Goal: Information Seeking & Learning: Learn about a topic

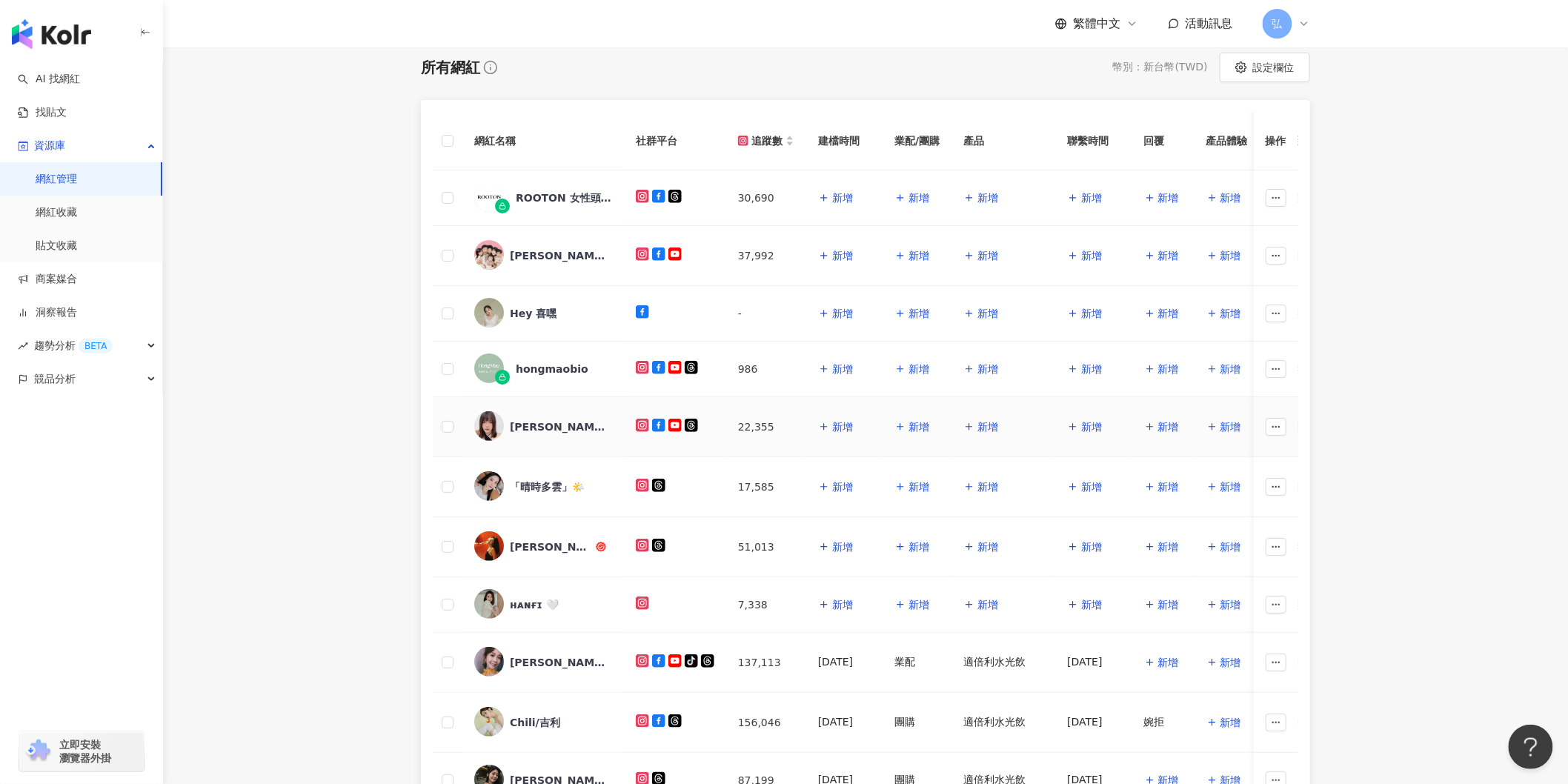
scroll to position [165, 0]
drag, startPoint x: 542, startPoint y: 549, endPoint x: 506, endPoint y: 545, distance: 36.2
click at [506, 545] on div "Iris Huang" at bounding box center [543, 546] width 138 height 31
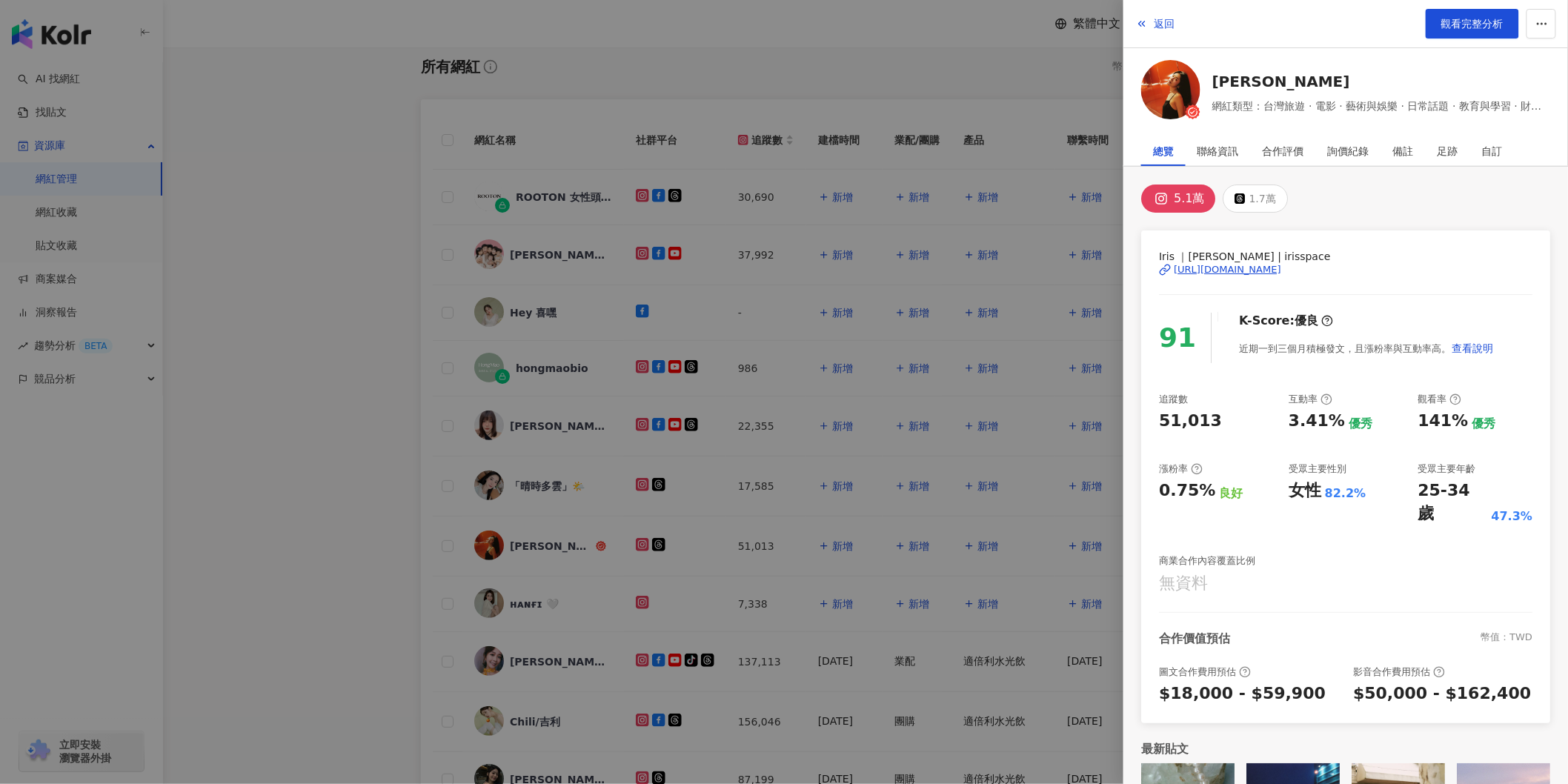
click at [1253, 268] on div "https://www.instagram.com/irisspace/" at bounding box center [1227, 270] width 107 height 13
click at [1478, 25] on span "觀看完整分析" at bounding box center [1472, 24] width 62 height 11
click at [258, 302] on div at bounding box center [784, 392] width 1568 height 784
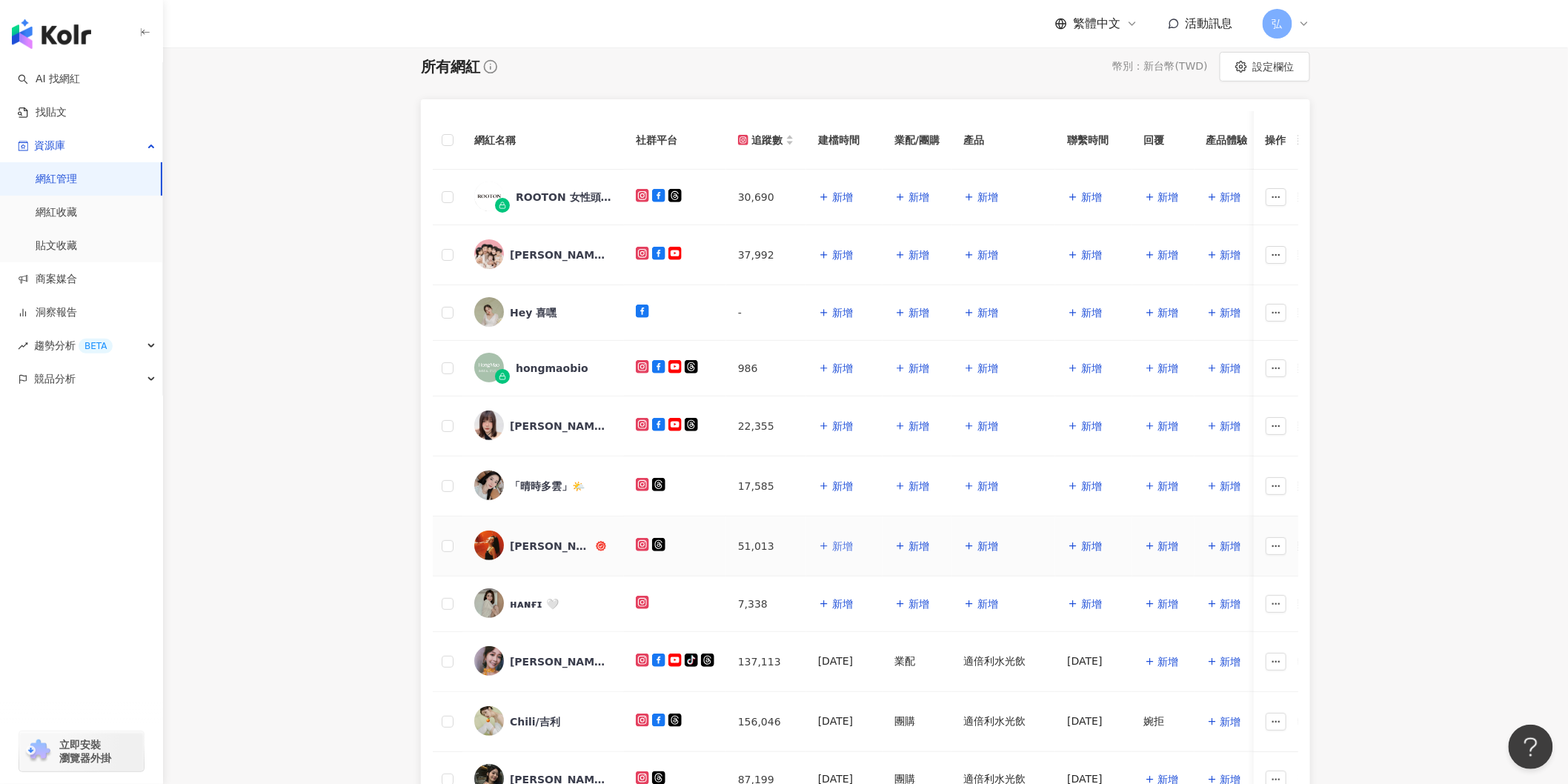
click at [846, 552] on span "新增" at bounding box center [842, 546] width 20 height 11
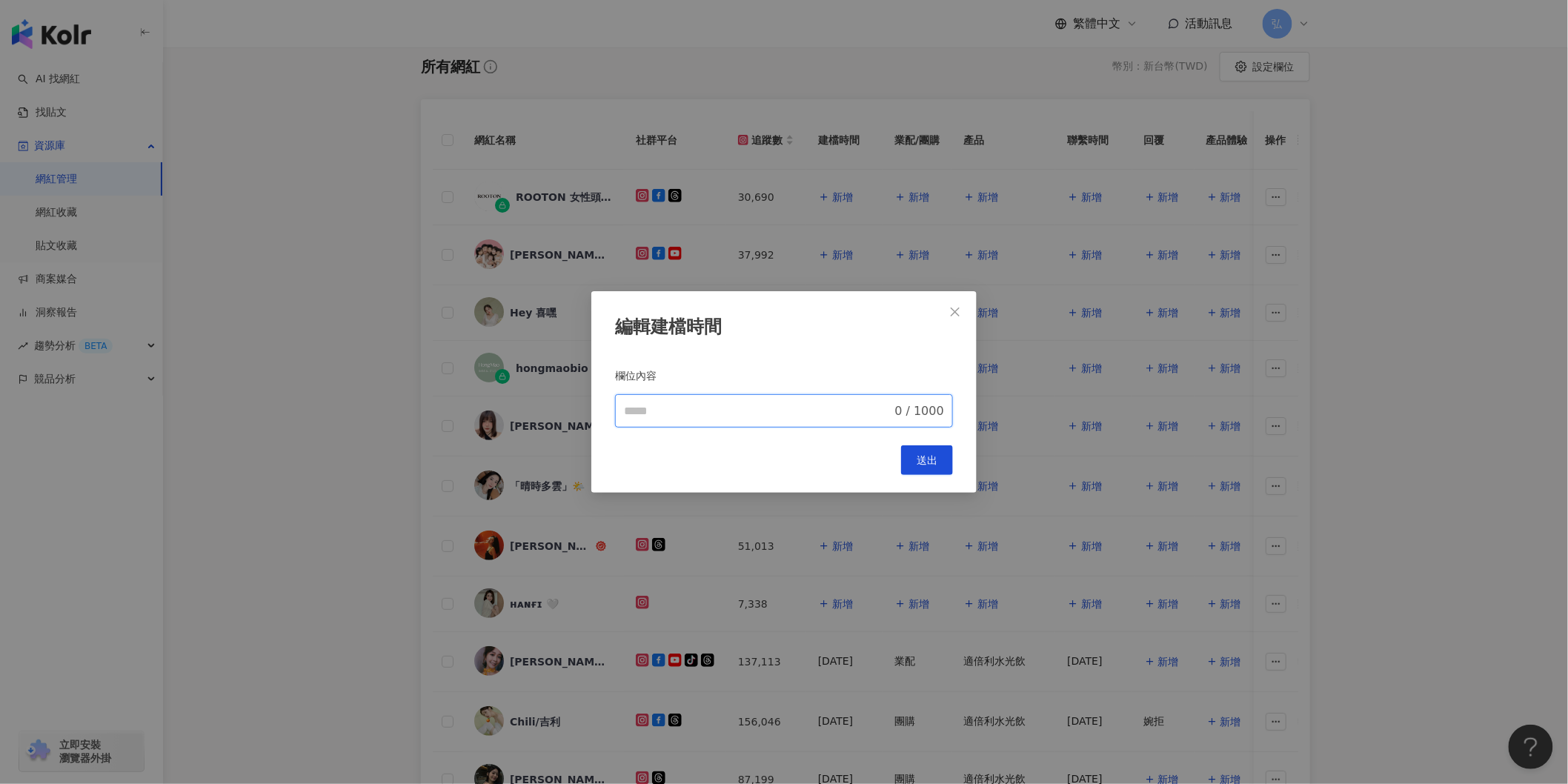
click at [682, 413] on input "欄位內容" at bounding box center [757, 412] width 268 height 18
type input "**********"
click at [922, 461] on span "送出" at bounding box center [926, 460] width 20 height 11
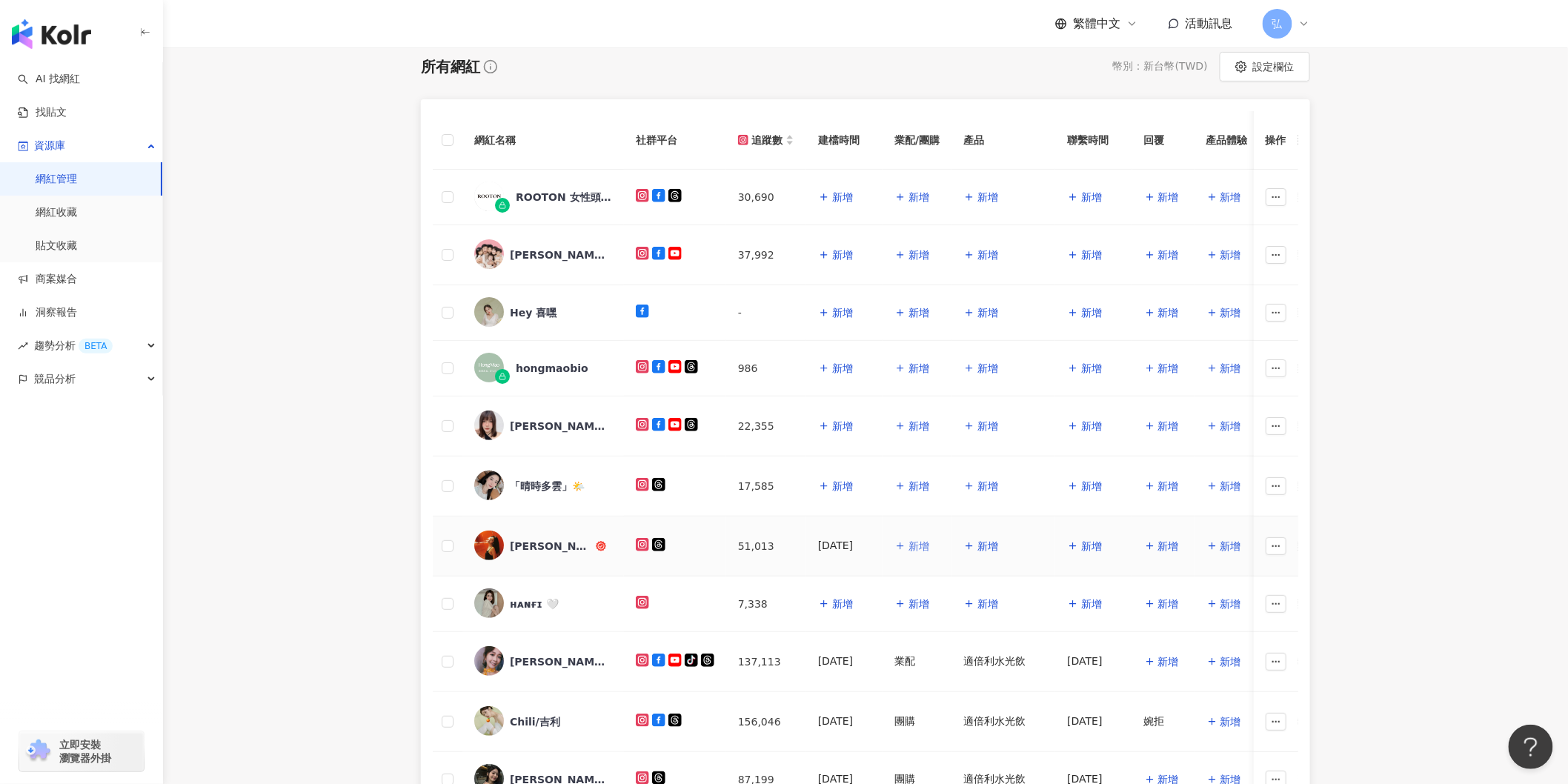
click at [929, 549] on span "新增" at bounding box center [918, 546] width 20 height 11
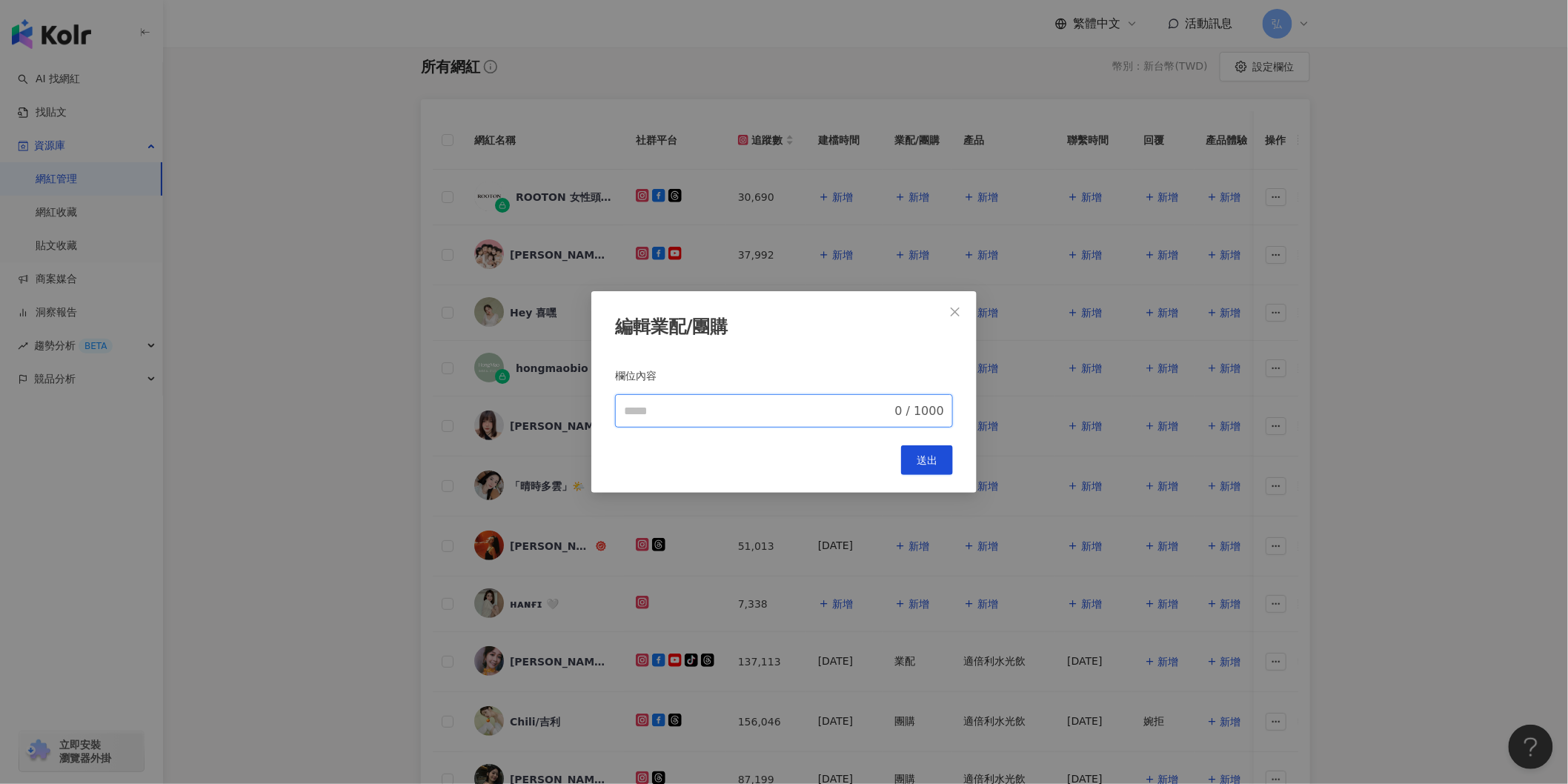
click at [649, 410] on input "欄位內容" at bounding box center [757, 412] width 268 height 18
type input "**"
click at [917, 467] on span "送出" at bounding box center [926, 460] width 20 height 11
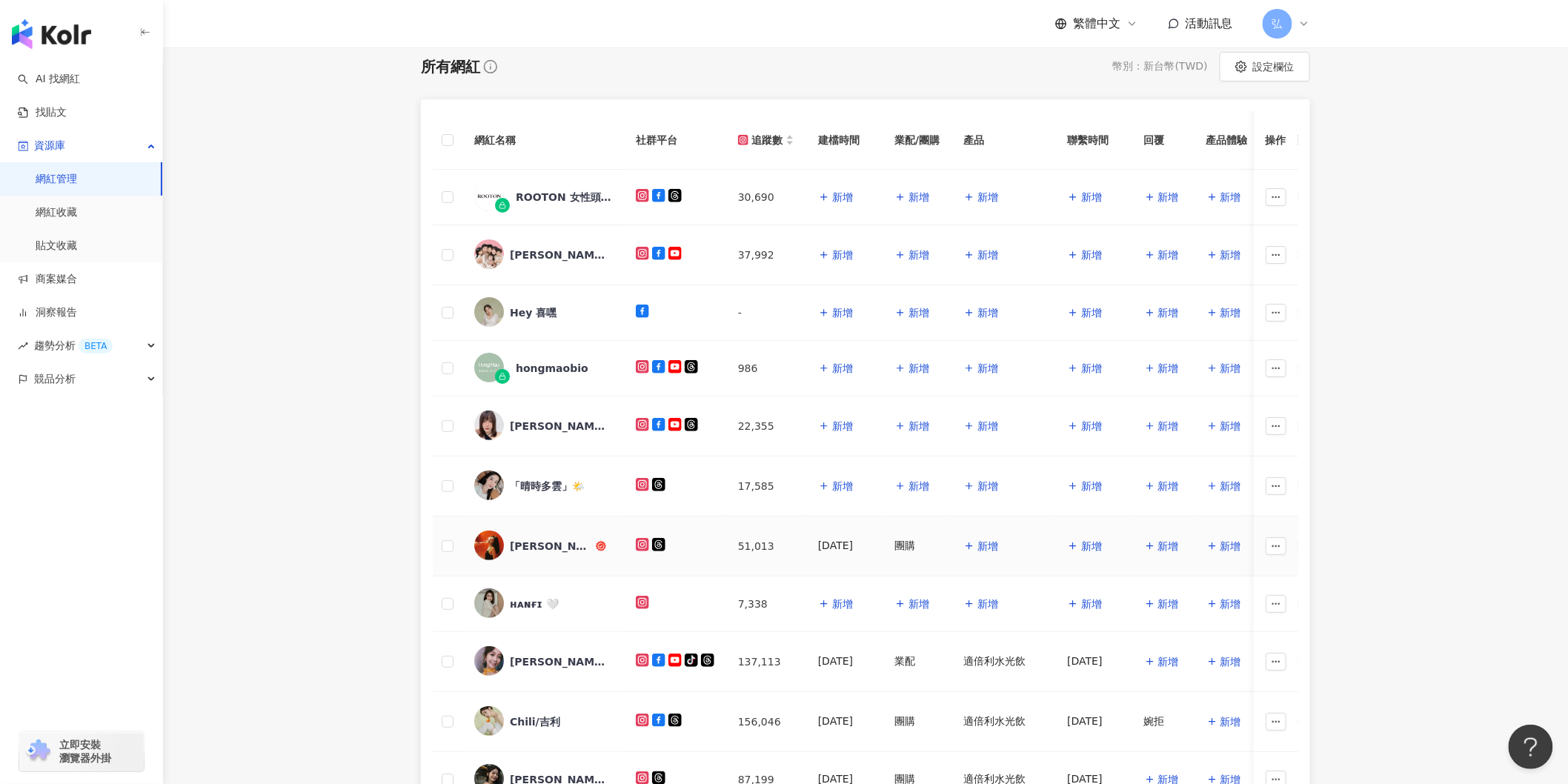
click at [998, 547] on span "新增" at bounding box center [987, 546] width 20 height 11
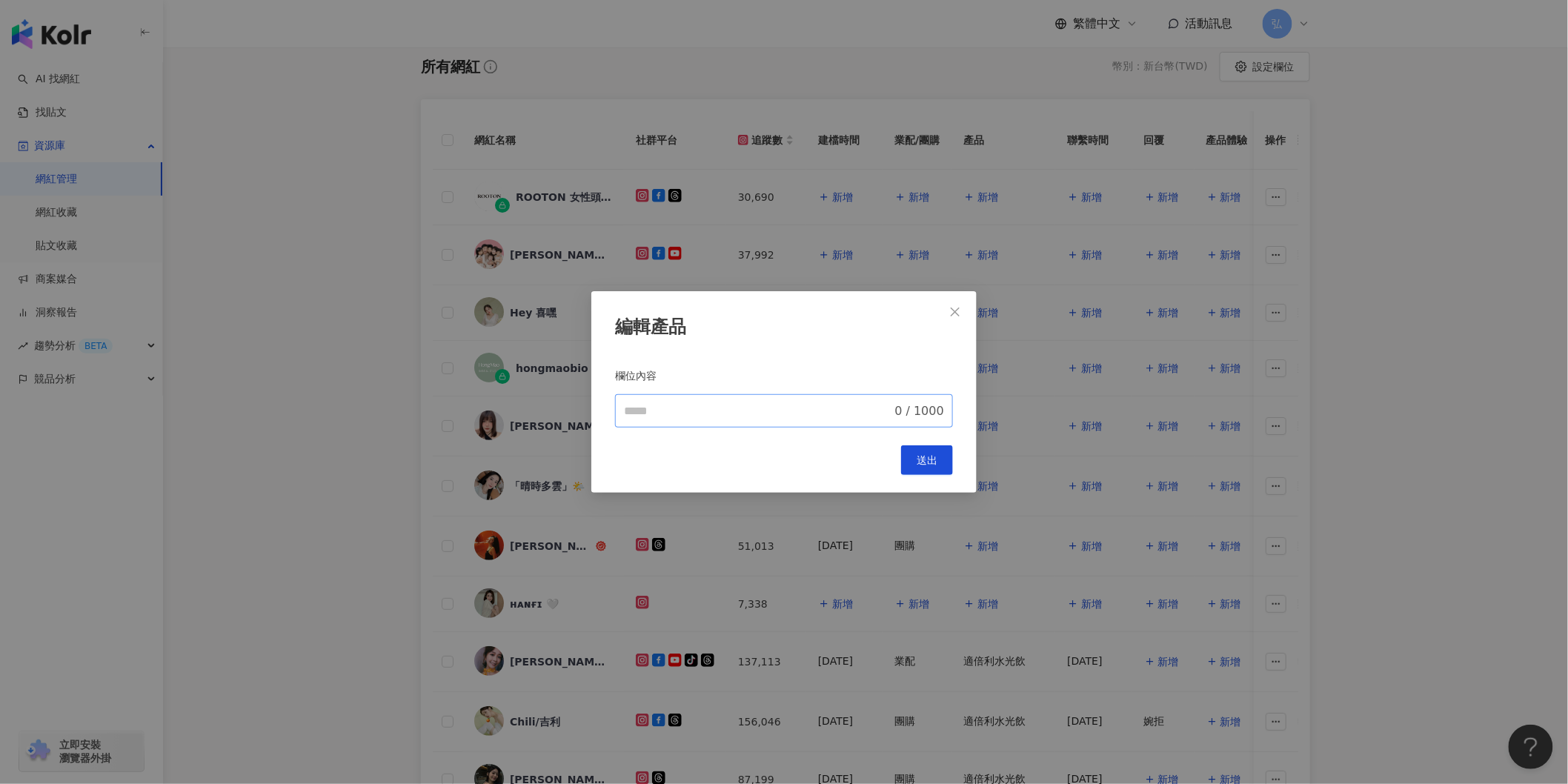
click at [665, 426] on span "0 / 1000" at bounding box center [784, 411] width 338 height 34
click at [668, 415] on input "欄位內容" at bounding box center [757, 412] width 268 height 18
type input "****"
click at [924, 469] on button "送出" at bounding box center [926, 460] width 52 height 30
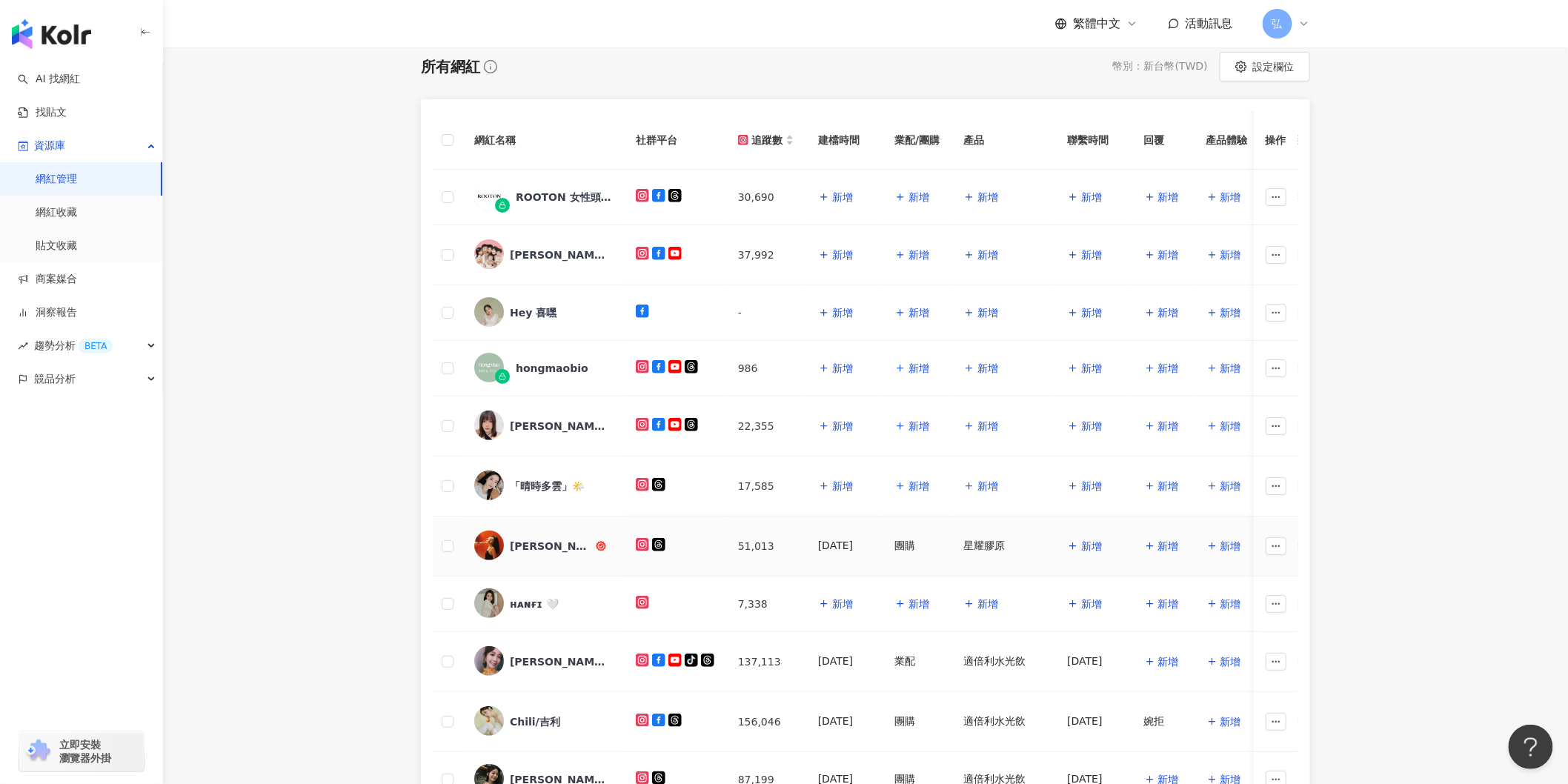
click at [1102, 545] on span "新增" at bounding box center [1091, 546] width 20 height 11
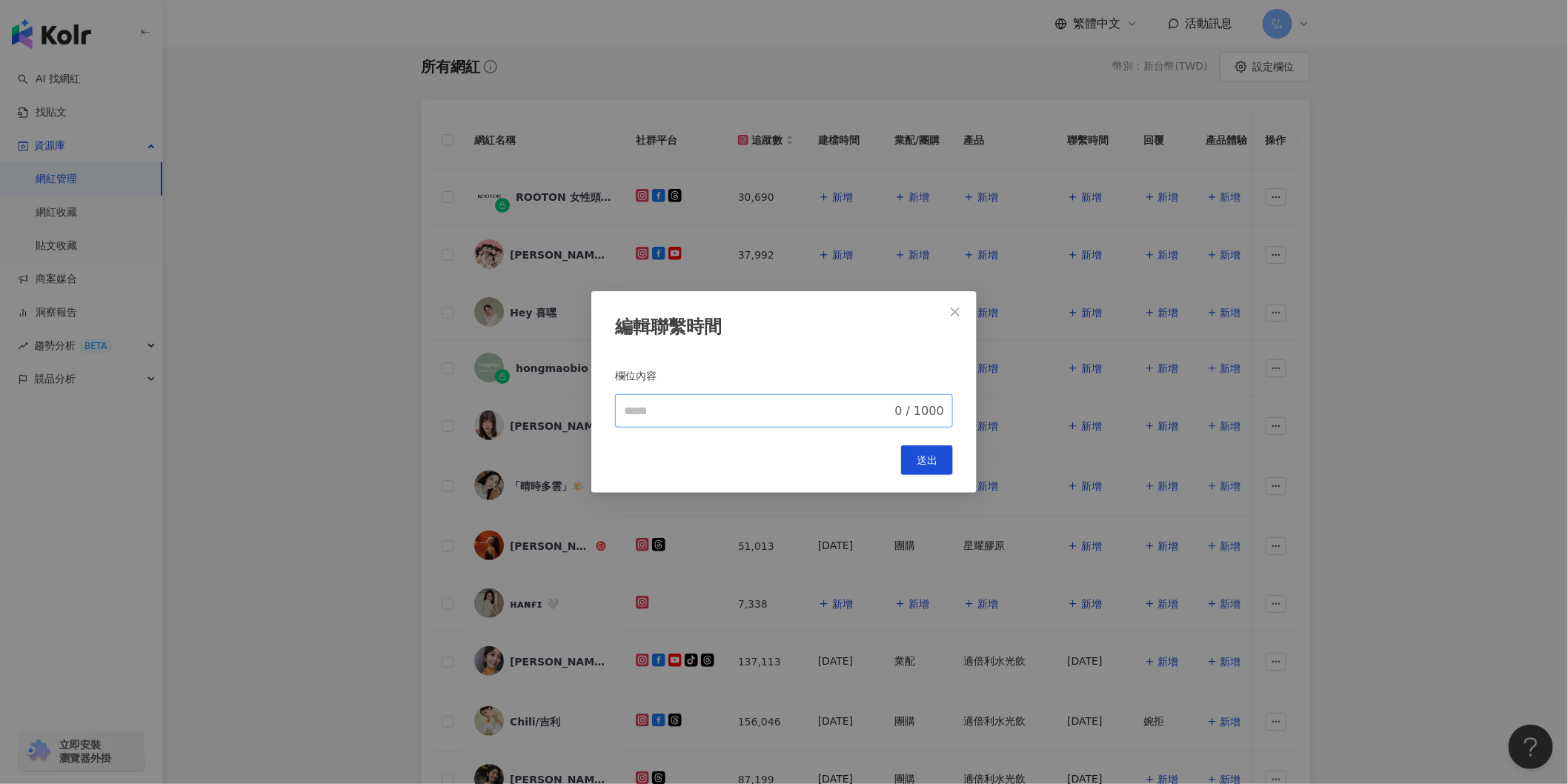
click at [764, 423] on span "0 / 1000" at bounding box center [784, 411] width 338 height 34
click at [761, 413] on input "欄位內容" at bounding box center [757, 412] width 268 height 18
drag, startPoint x: 660, startPoint y: 413, endPoint x: 727, endPoint y: 404, distance: 67.6
click at [727, 404] on input "**********" at bounding box center [753, 412] width 260 height 18
type input "**********"
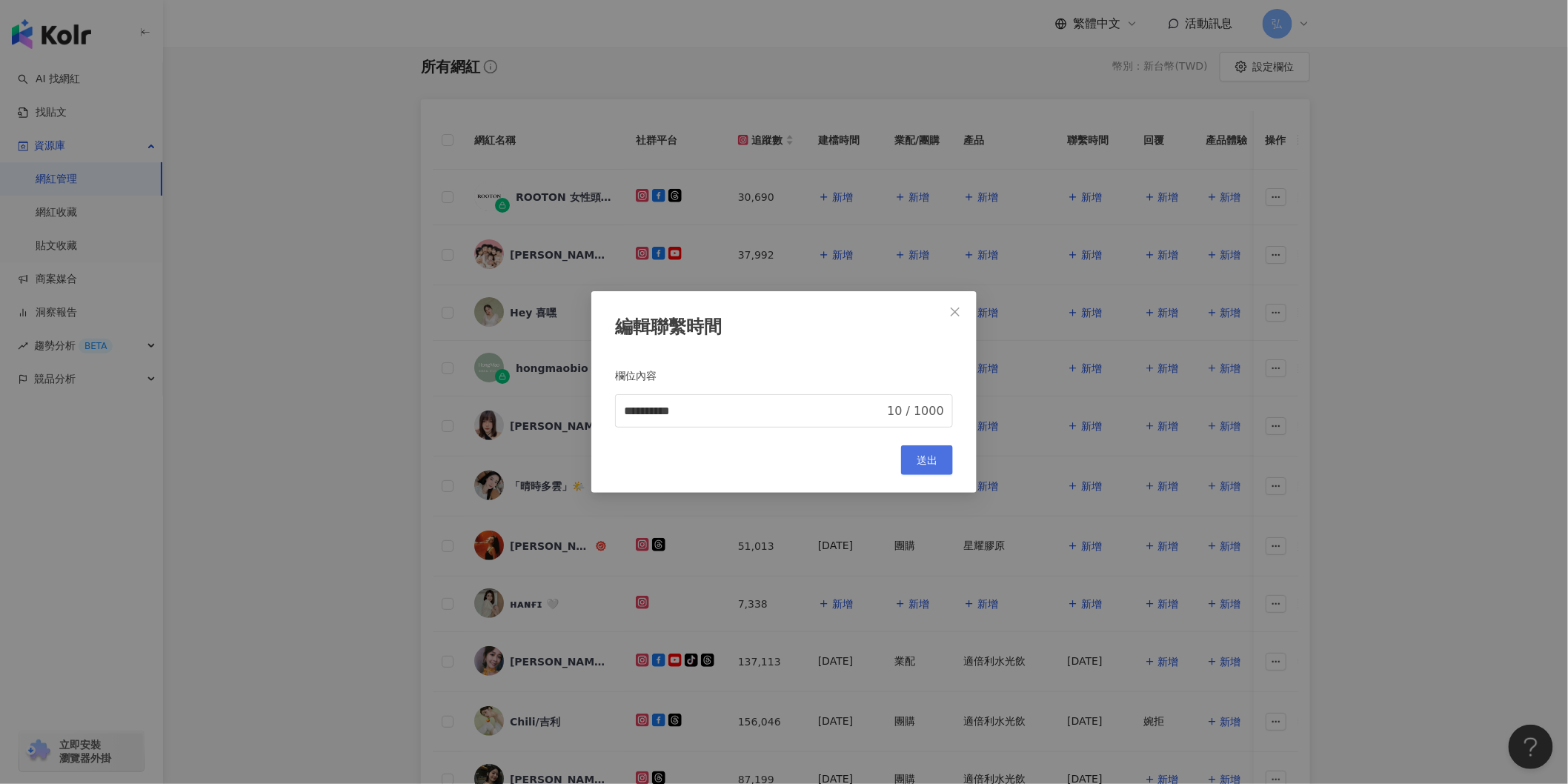
click at [907, 451] on button "送出" at bounding box center [926, 460] width 52 height 30
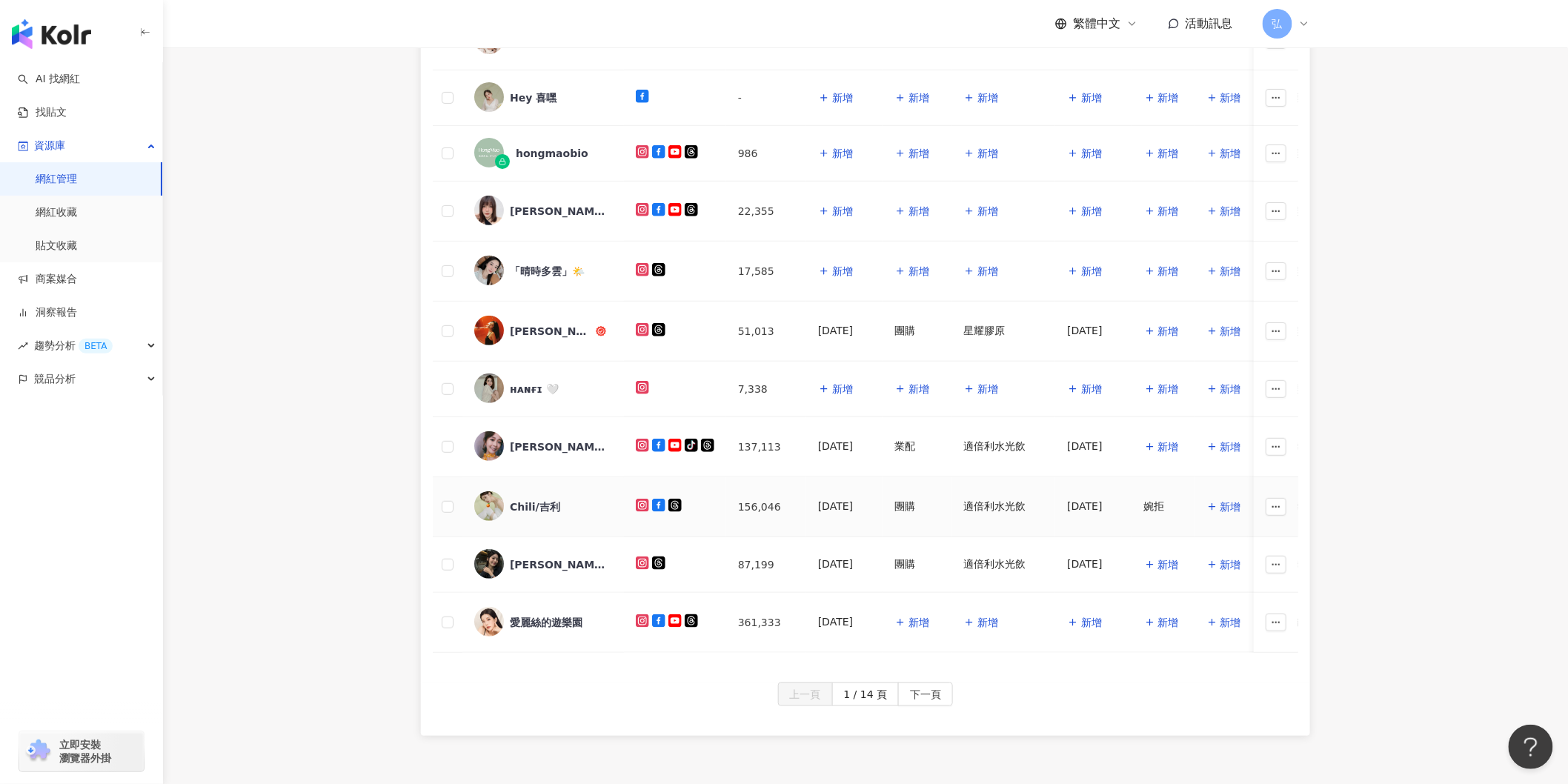
scroll to position [412, 0]
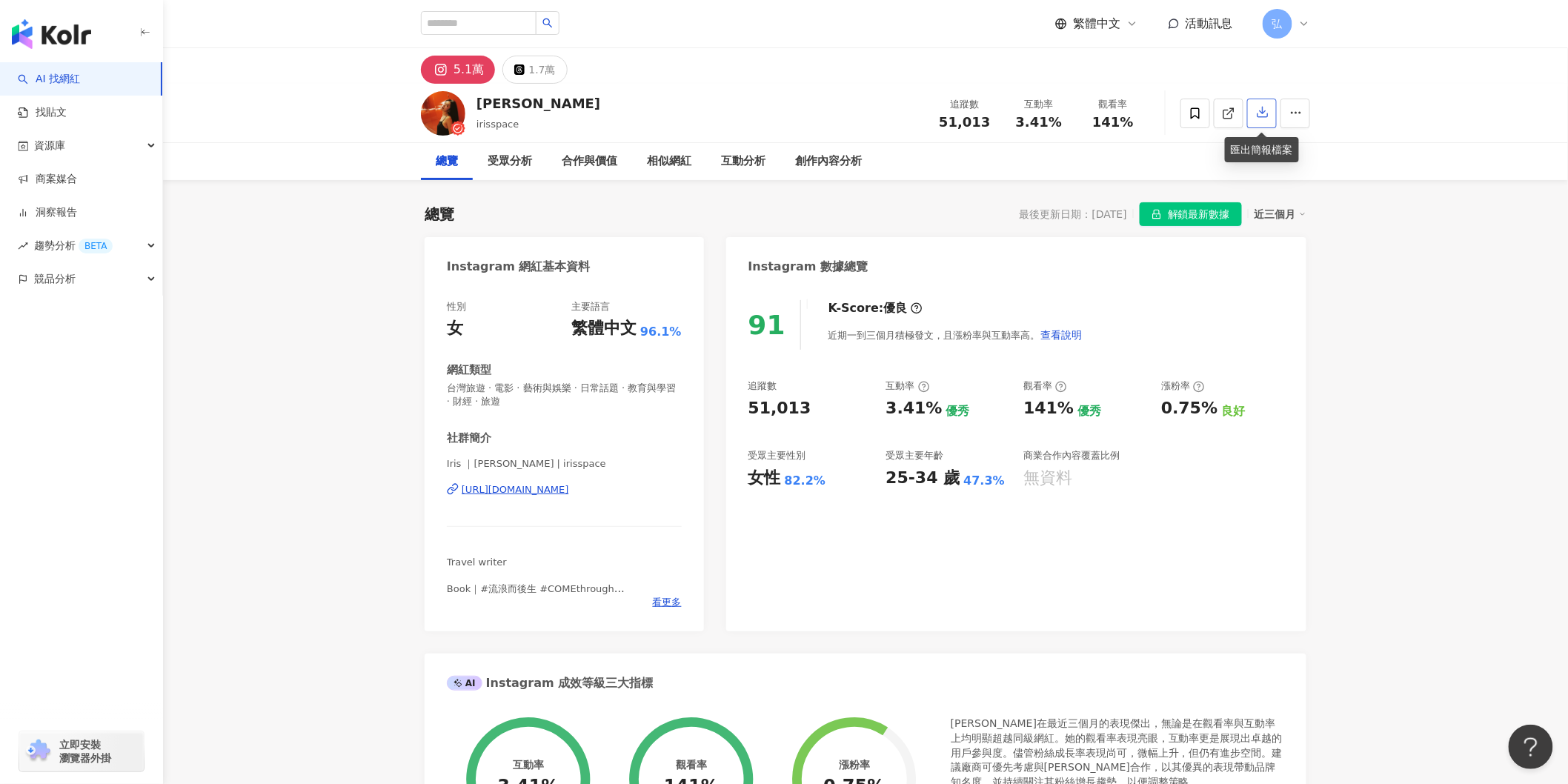
click at [1258, 107] on icon "button" at bounding box center [1262, 112] width 13 height 13
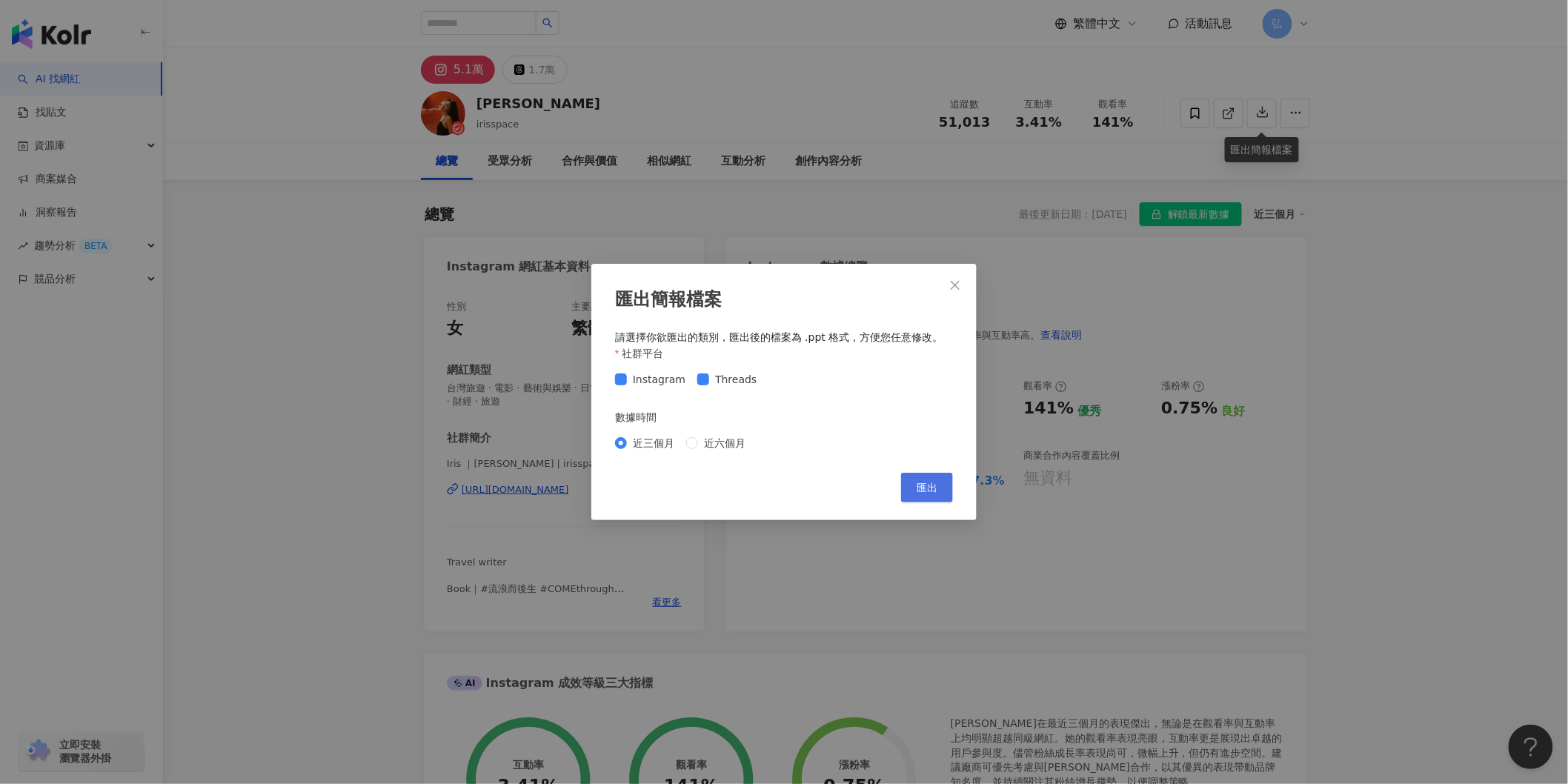
click at [939, 487] on button "匯出" at bounding box center [926, 488] width 52 height 30
click at [1438, 257] on div "匯出簡報檔案 請選擇你欲匯出的類別，匯出後的檔案為 .ppt 格式，方便您任意修改。 社群平台 Instagram Threads 數據時間 近三個月 近六個…" at bounding box center [784, 392] width 1568 height 784
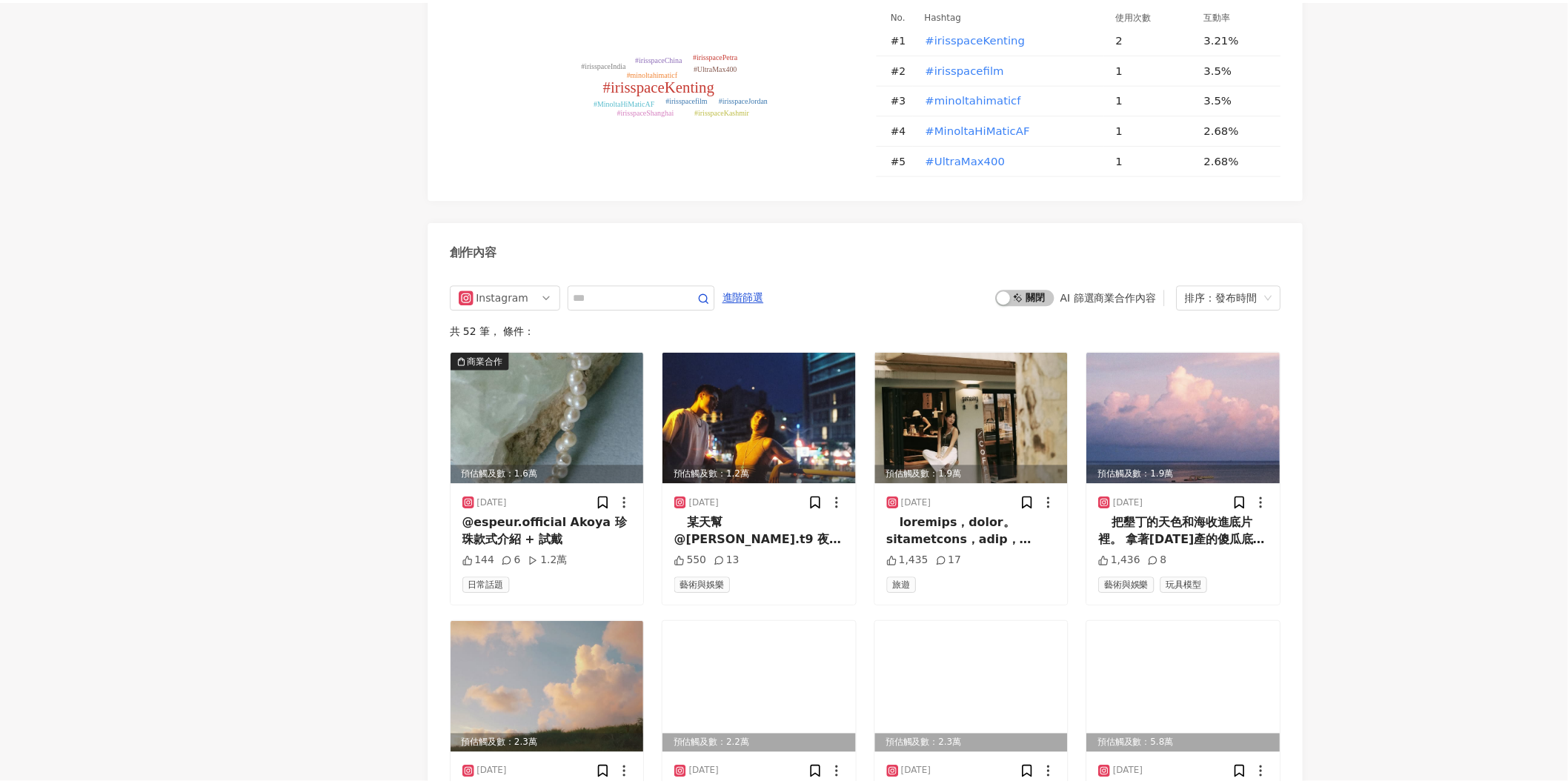
scroll to position [5006, 0]
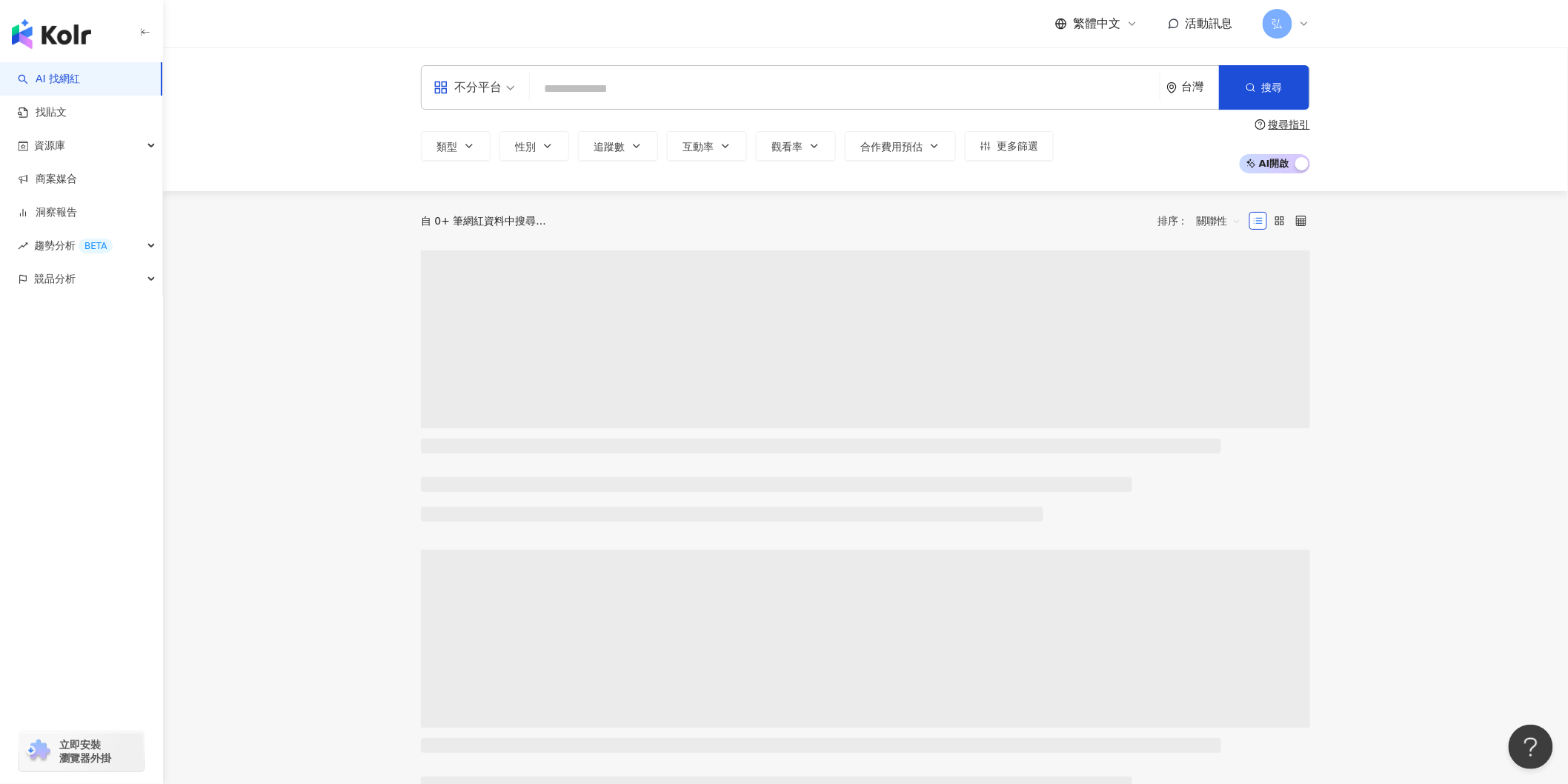
click at [622, 91] on input "search" at bounding box center [845, 89] width 618 height 28
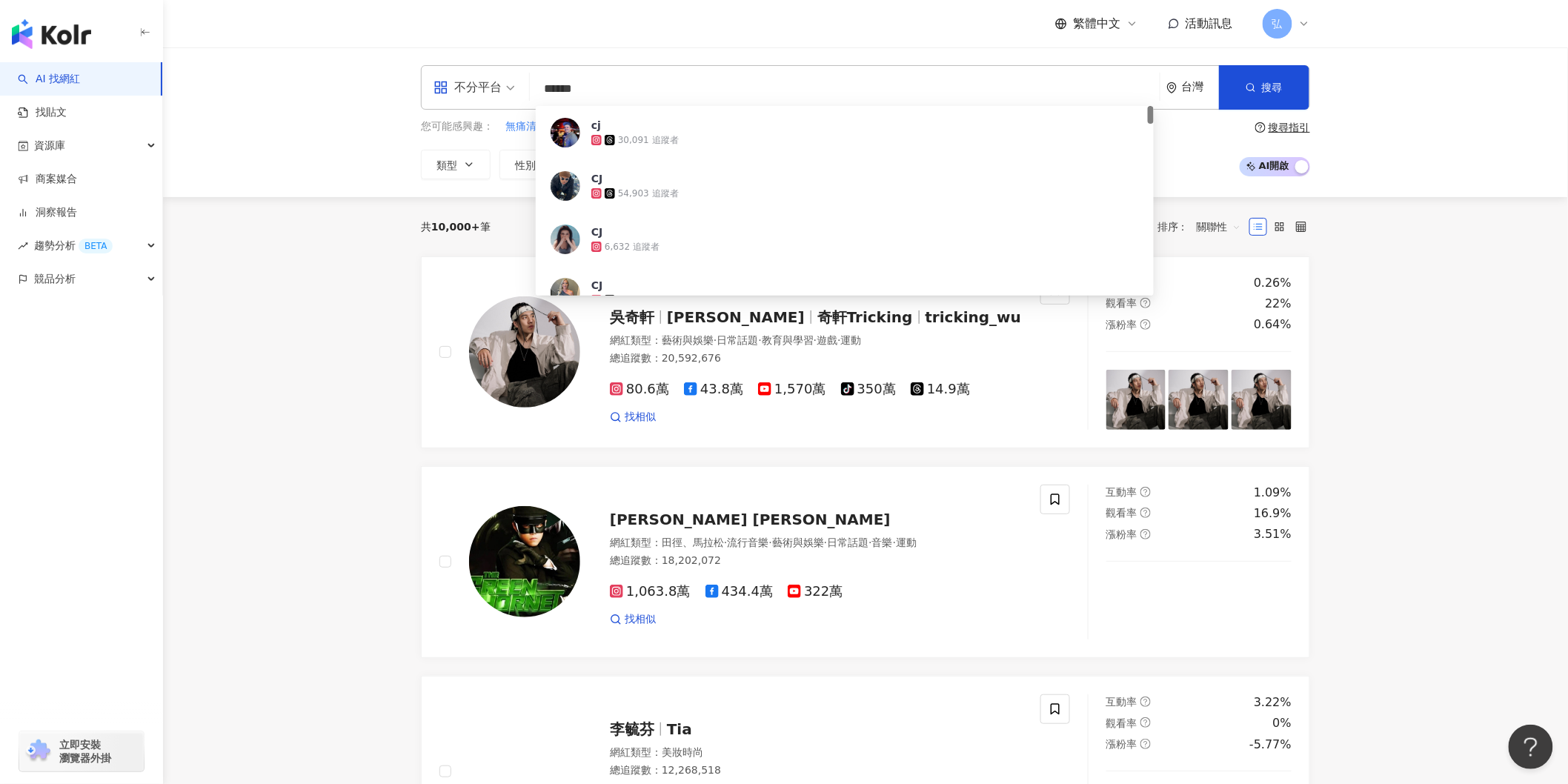
type input "****"
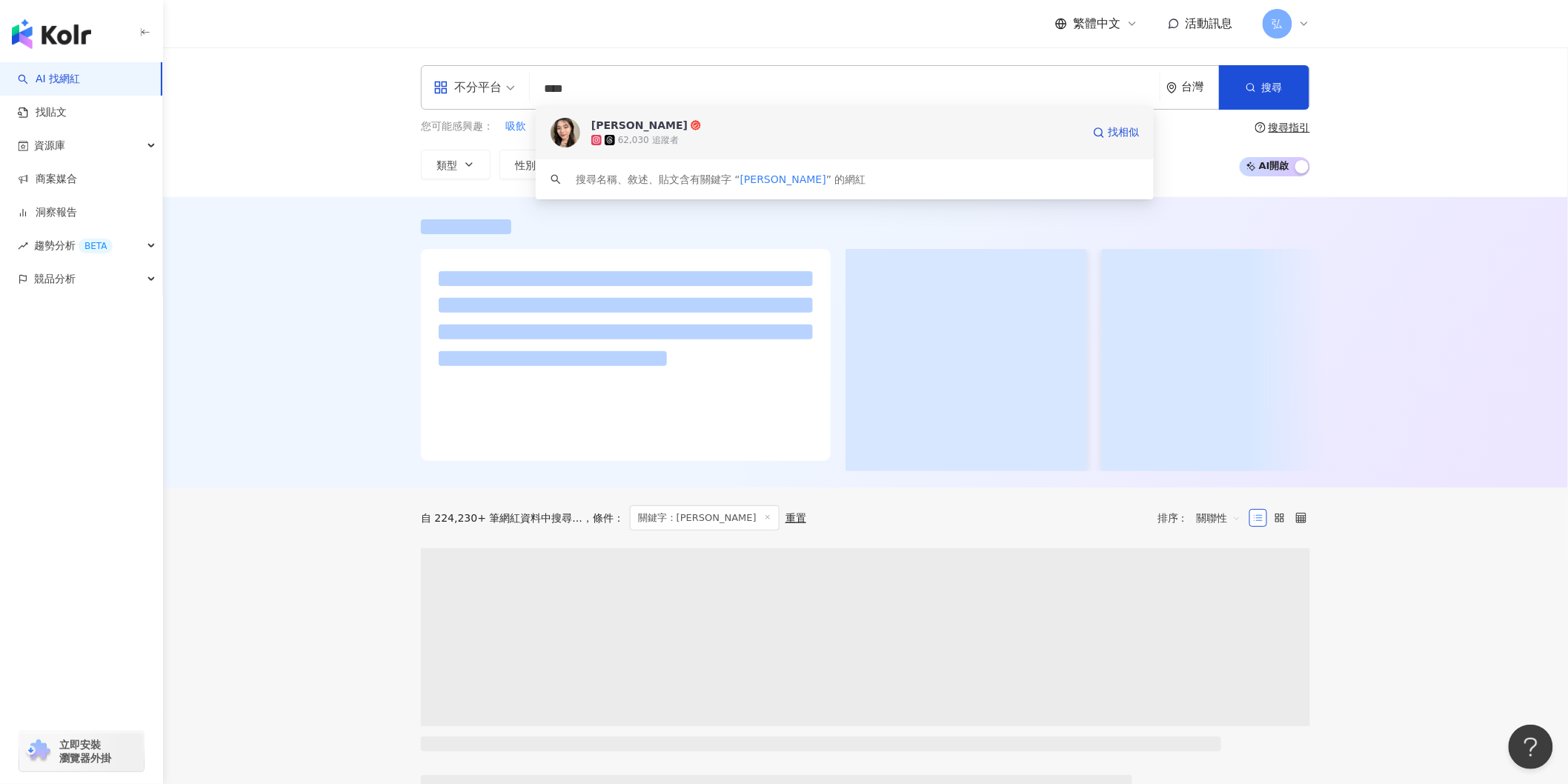
click at [610, 142] on icon at bounding box center [609, 139] width 7 height 7
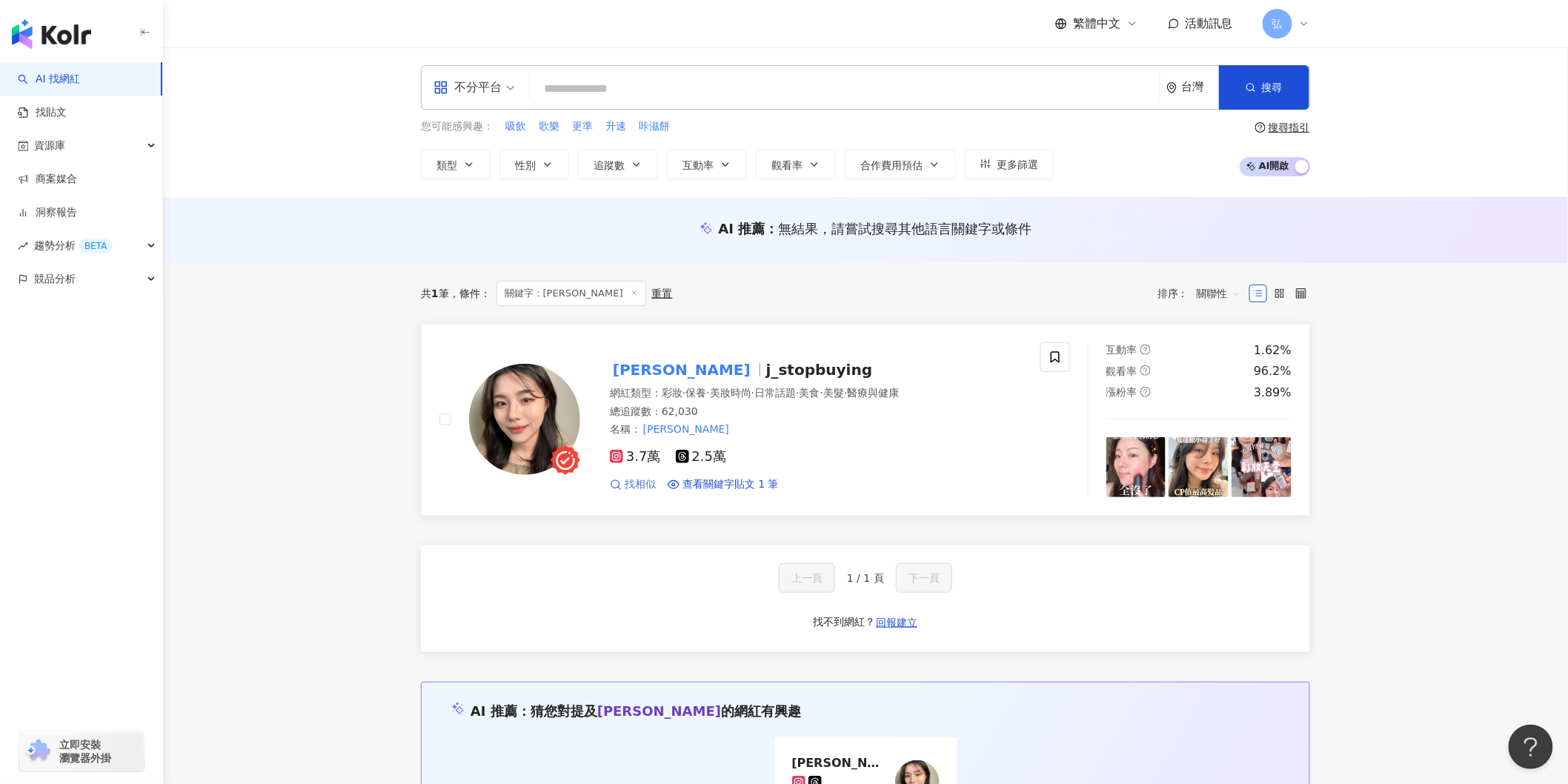
click at [637, 485] on span "找相似" at bounding box center [640, 485] width 31 height 15
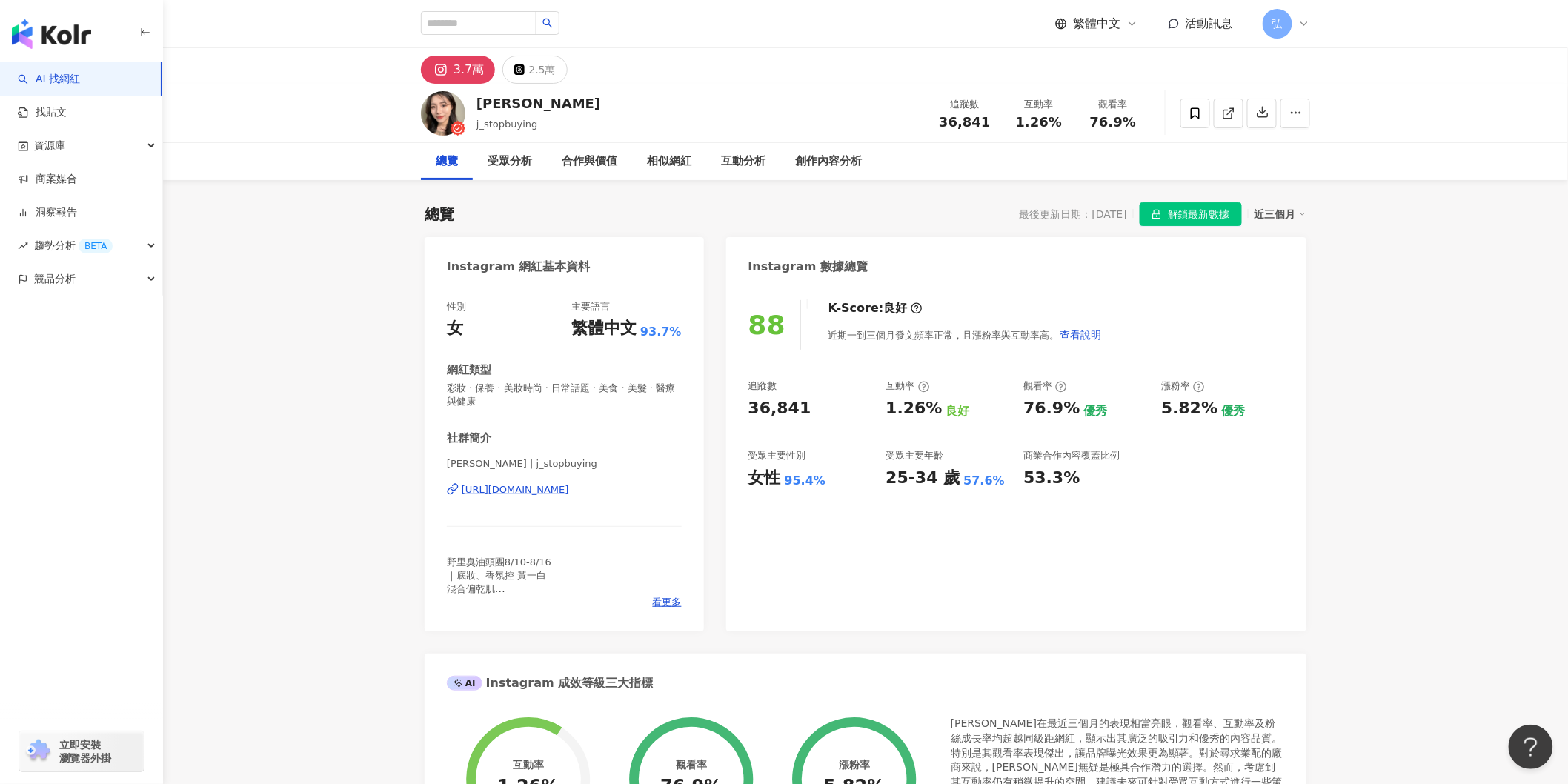
click at [569, 490] on div "https://www.instagram.com/j_stopbuying/" at bounding box center [515, 490] width 107 height 13
click at [1262, 110] on icon "button" at bounding box center [1262, 112] width 13 height 13
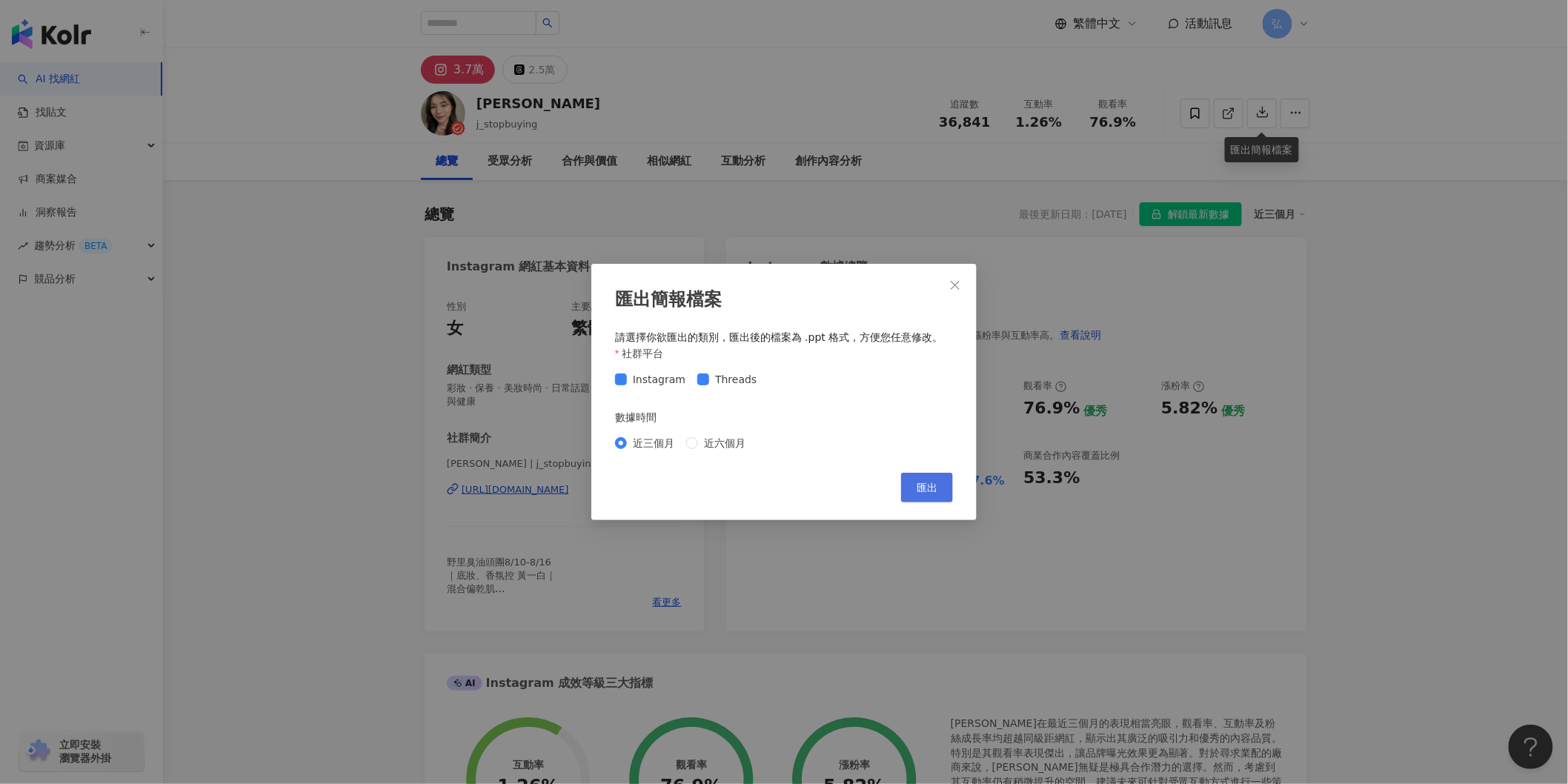
click at [924, 478] on button "匯出" at bounding box center [926, 488] width 52 height 30
click at [953, 280] on icon "close" at bounding box center [955, 285] width 11 height 11
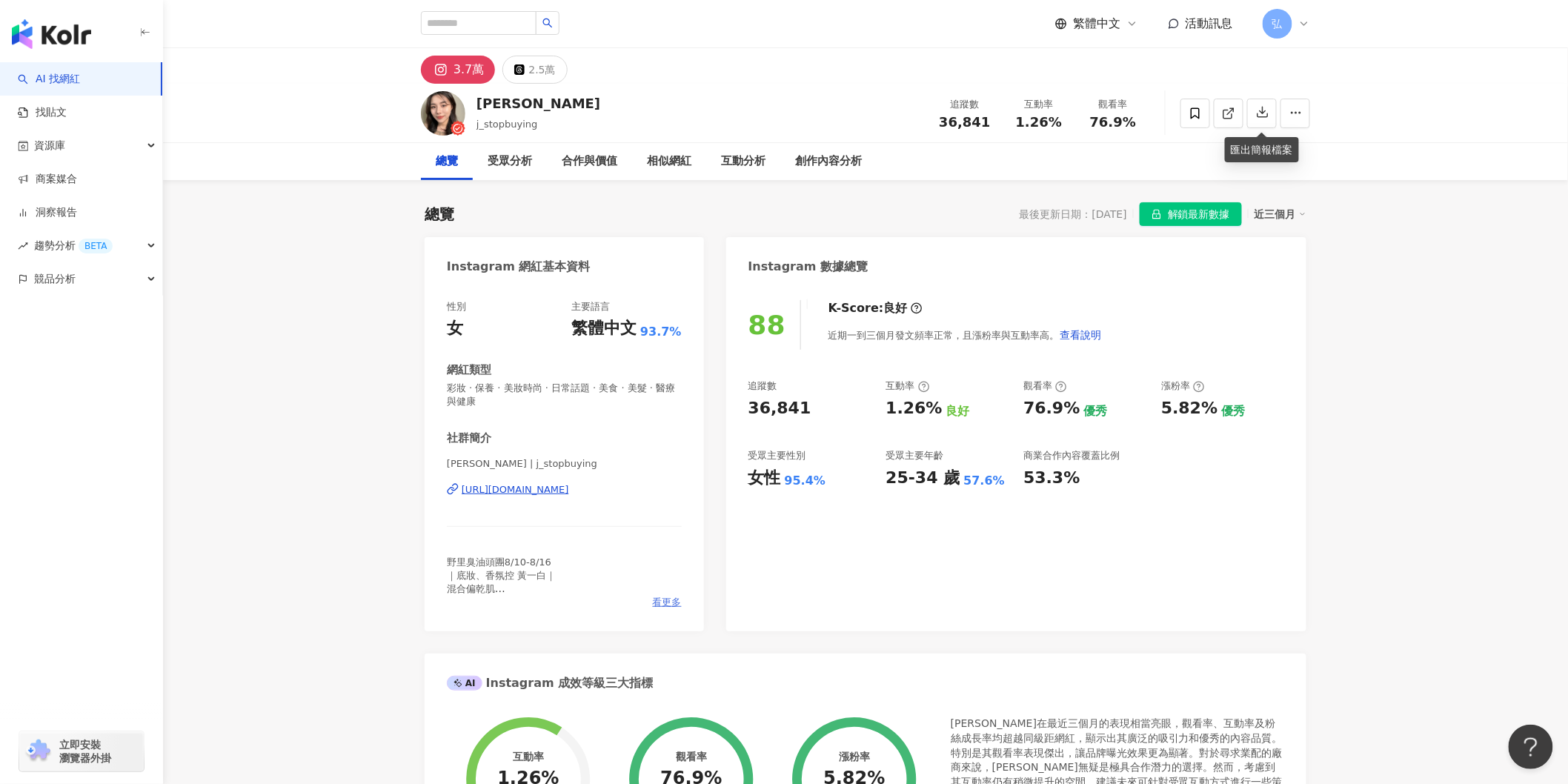
click at [673, 604] on span "看更多" at bounding box center [666, 603] width 29 height 13
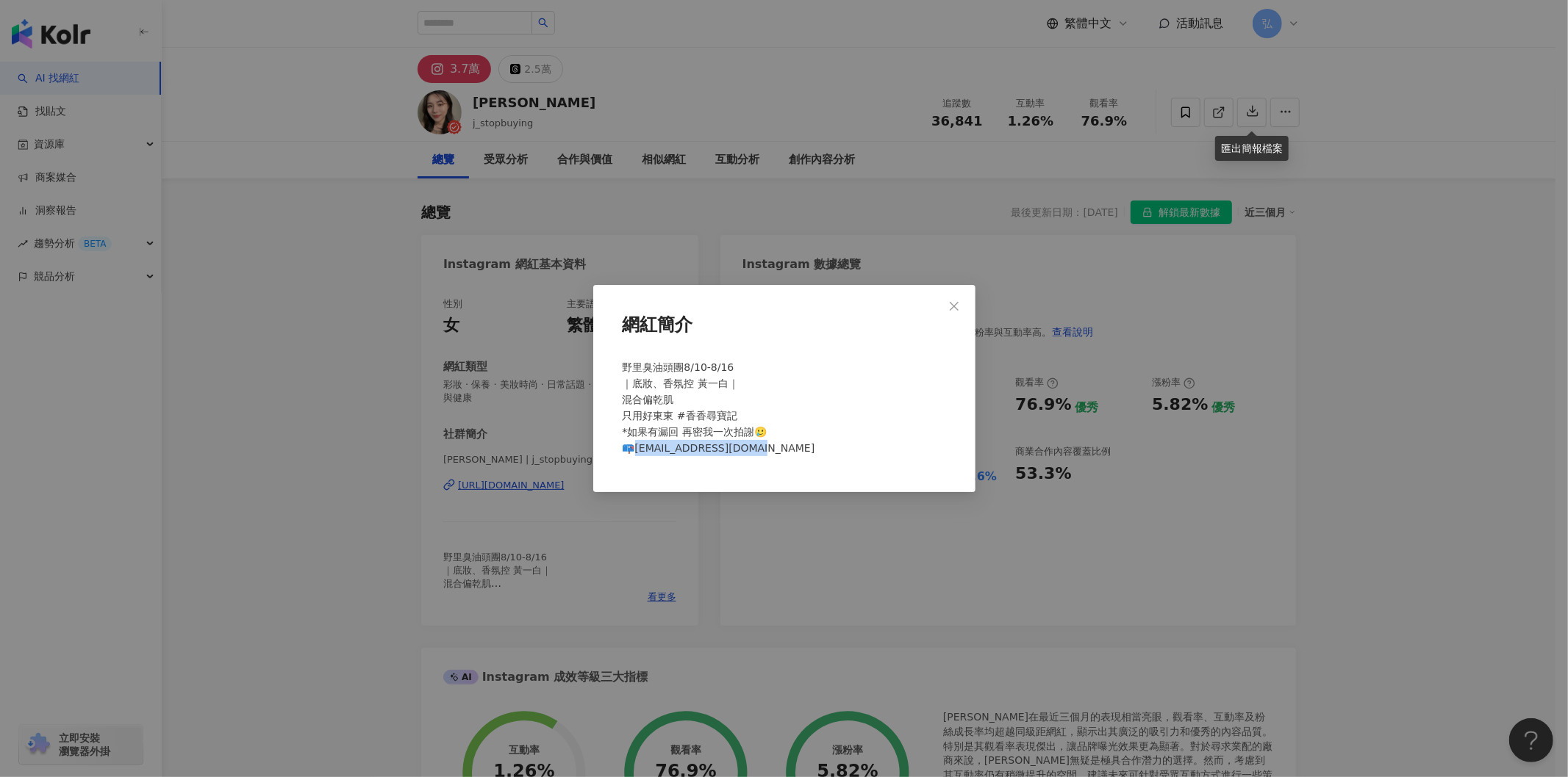
drag, startPoint x: 762, startPoint y: 448, endPoint x: 634, endPoint y: 452, distance: 128.1
click at [634, 452] on div "野里臭油頭團8/10-8/16 ｜底妝、香氛控 黃一白｜ 混合偏乾肌 只用好東東 #香香尋寶記 *如果有漏回 再密我一次拍謝🥲 📪jstopbuying@gm…" at bounding box center [784, 414] width 335 height 121
copy span "topbuying@gmail.com"
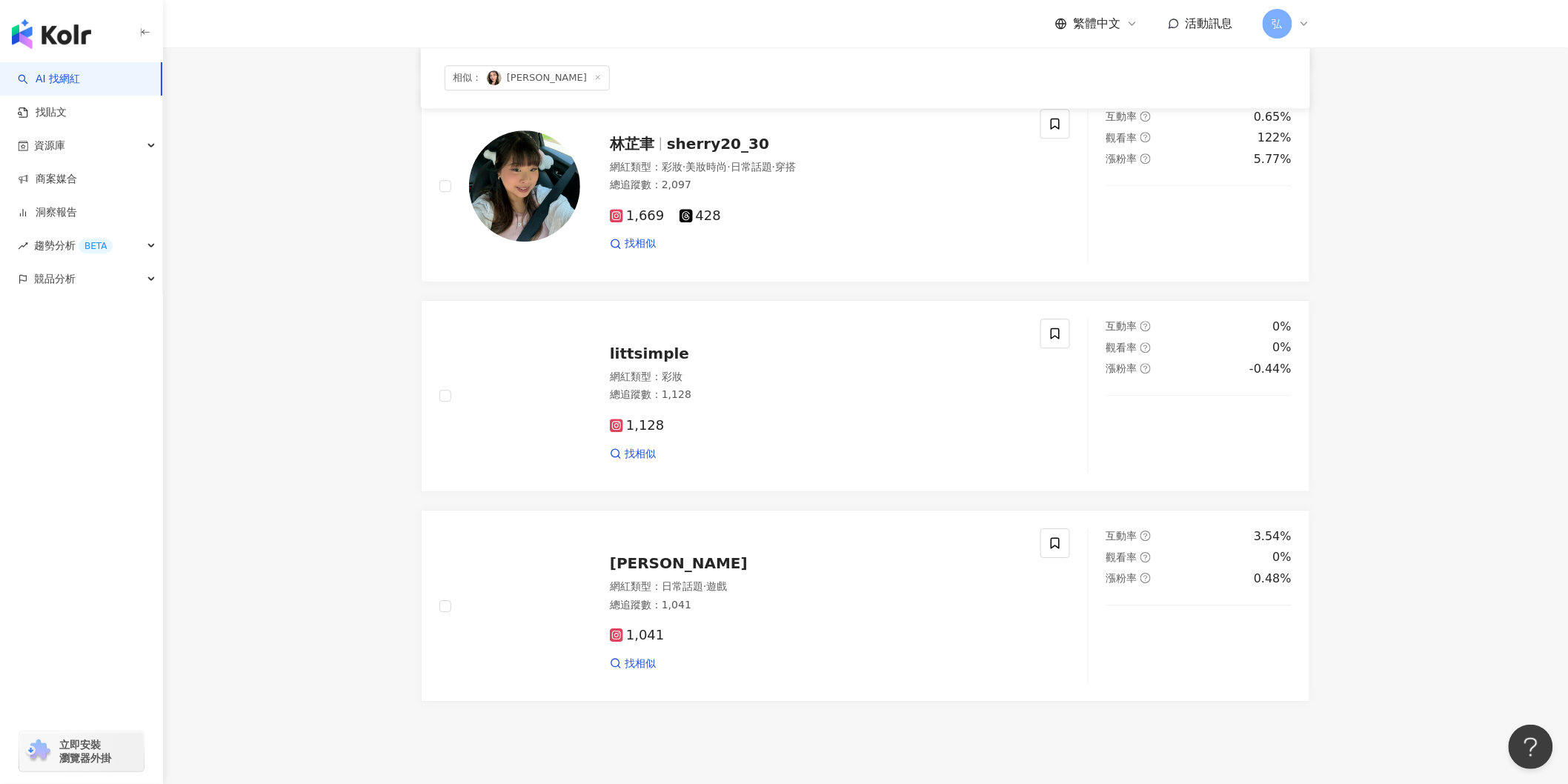
scroll to position [1787, 0]
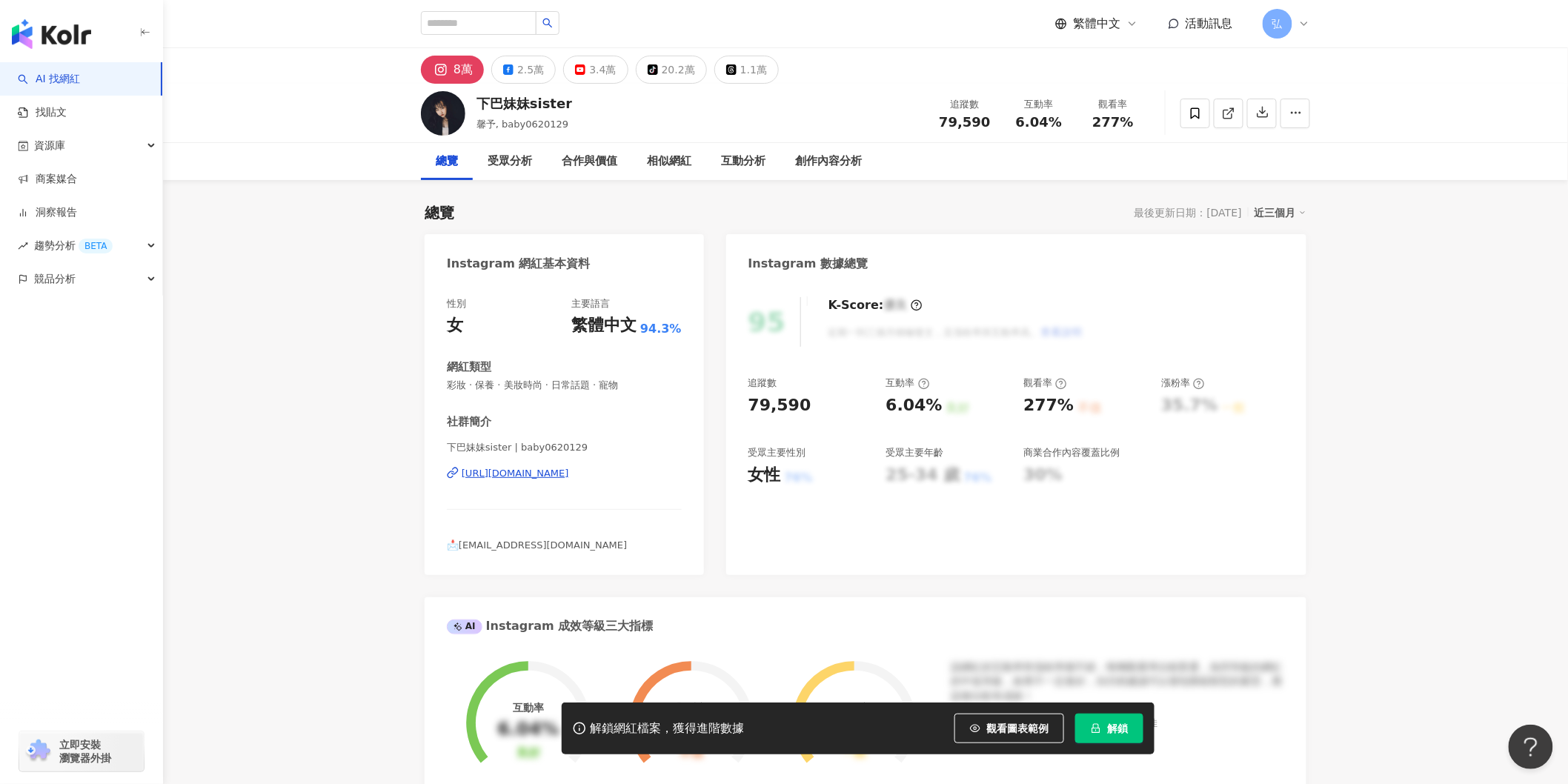
click at [548, 477] on div "[URL][DOMAIN_NAME]" at bounding box center [515, 474] width 107 height 13
